Goal: Navigation & Orientation: Find specific page/section

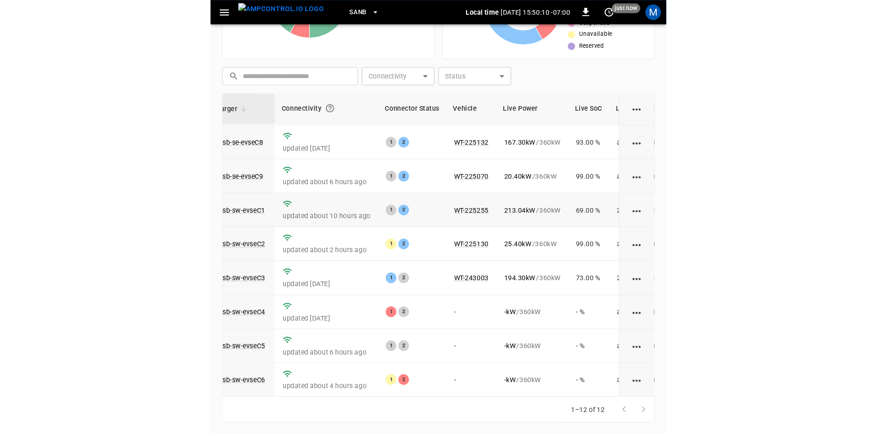
scroll to position [116, 0]
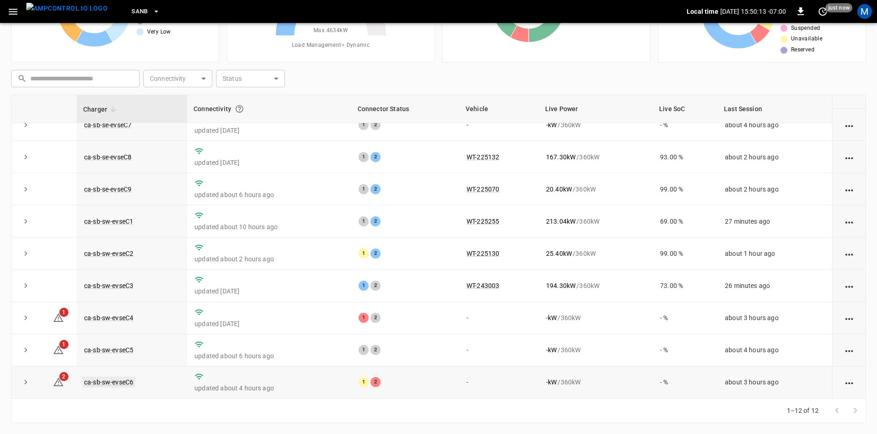
click at [125, 380] on link "ca-sb-sw-evseC6" at bounding box center [108, 382] width 53 height 11
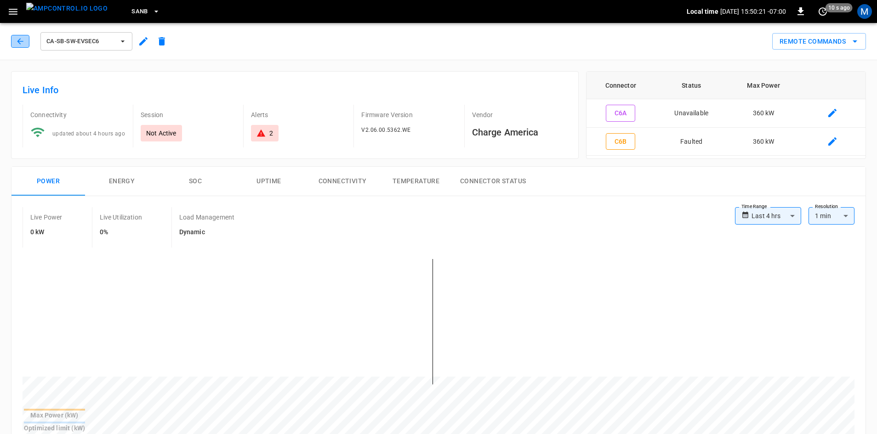
click at [21, 42] on icon "button" at bounding box center [20, 41] width 9 height 9
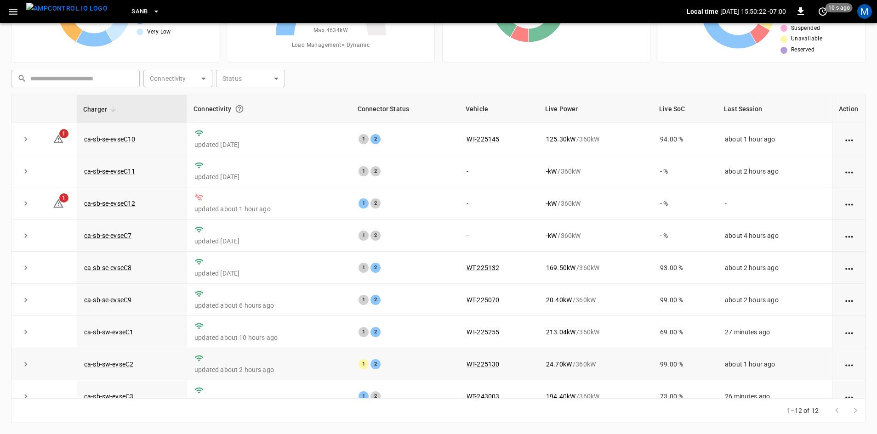
scroll to position [116, 0]
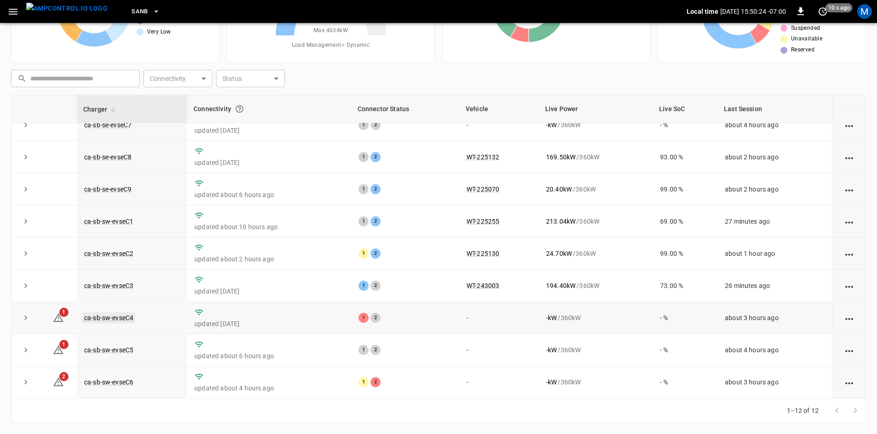
click at [131, 314] on link "ca-sb-sw-evseC4" at bounding box center [108, 318] width 53 height 11
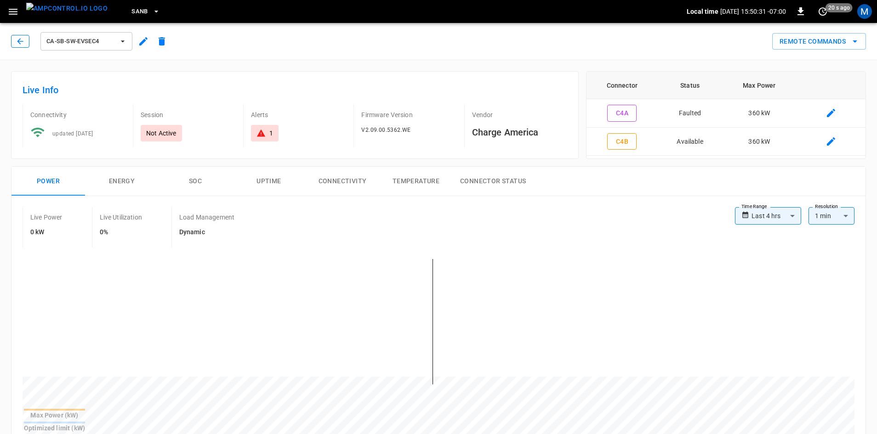
click at [22, 37] on icon "button" at bounding box center [20, 41] width 9 height 9
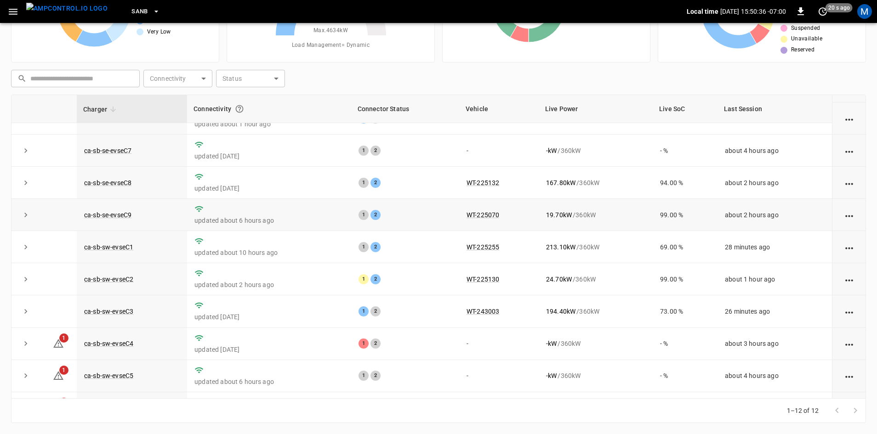
scroll to position [116, 0]
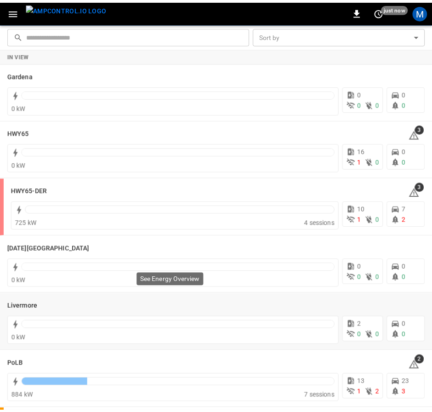
scroll to position [185, 0]
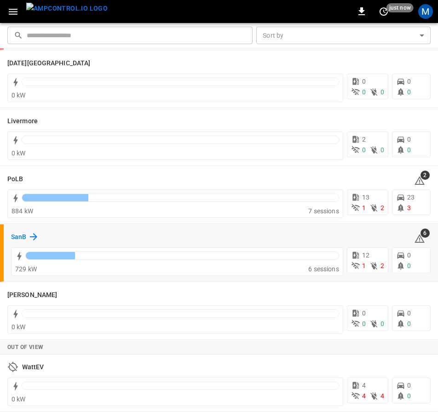
click at [30, 238] on icon at bounding box center [33, 236] width 11 height 11
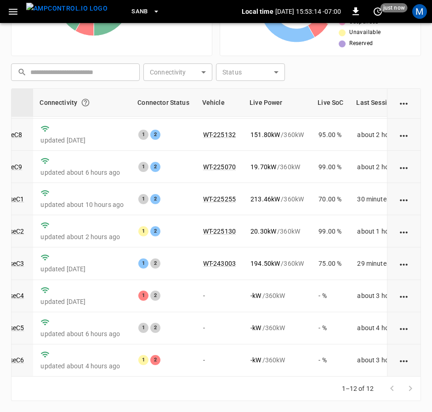
scroll to position [138, 105]
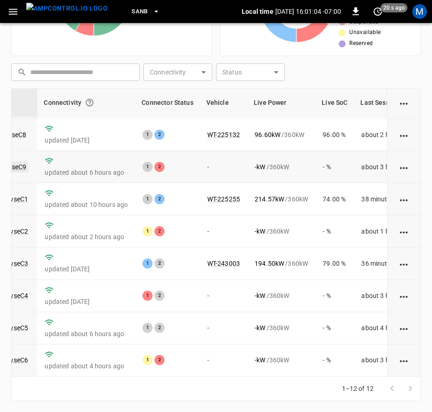
click at [20, 161] on link "ca-sb-se-evseC9" at bounding box center [2, 166] width 51 height 11
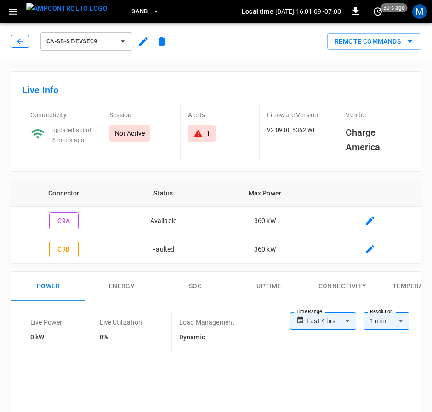
click at [18, 42] on icon "button" at bounding box center [20, 41] width 6 height 6
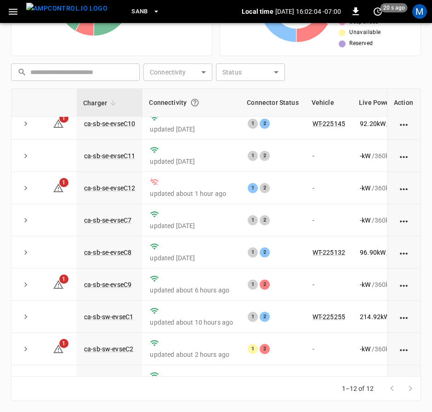
scroll to position [0, 0]
